Goal: Information Seeking & Learning: Learn about a topic

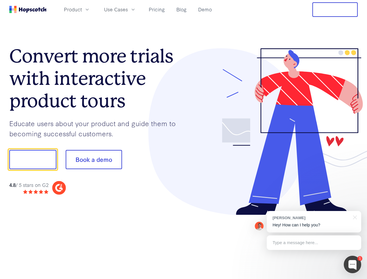
click at [183, 139] on div at bounding box center [270, 131] width 174 height 167
click at [82, 9] on span "Product" at bounding box center [73, 9] width 18 height 7
click at [128, 9] on span "Use Cases" at bounding box center [116, 9] width 24 height 7
click at [335, 10] on button "Free Trial" at bounding box center [334, 9] width 45 height 15
click at [33, 159] on button "Show me!" at bounding box center [32, 159] width 47 height 19
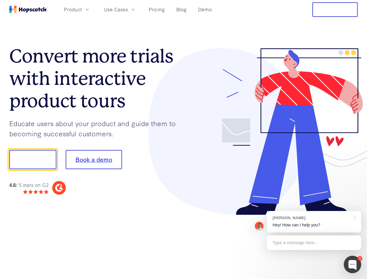
click at [93, 159] on button "Book a demo" at bounding box center [94, 159] width 56 height 19
click at [352, 264] on div at bounding box center [351, 263] width 17 height 17
click at [313, 221] on div "[PERSON_NAME] Hey! How can I help you?" at bounding box center [313, 221] width 94 height 21
click at [353, 217] on div at bounding box center [306, 159] width 109 height 194
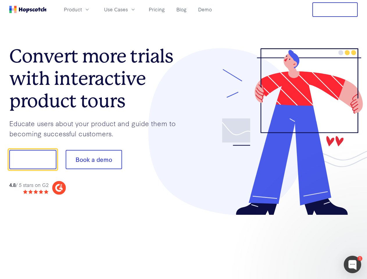
click at [313, 242] on div at bounding box center [306, 198] width 109 height 116
